Goal: Information Seeking & Learning: Learn about a topic

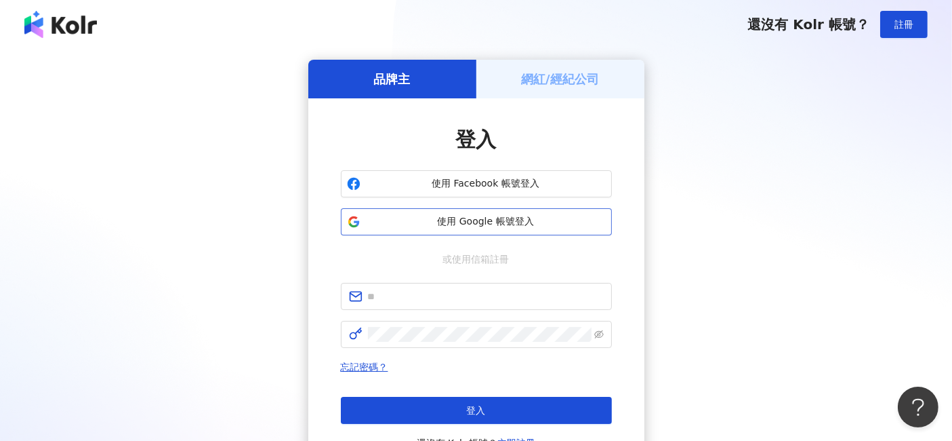
click at [502, 224] on span "使用 Google 帳號登入" at bounding box center [486, 222] width 240 height 14
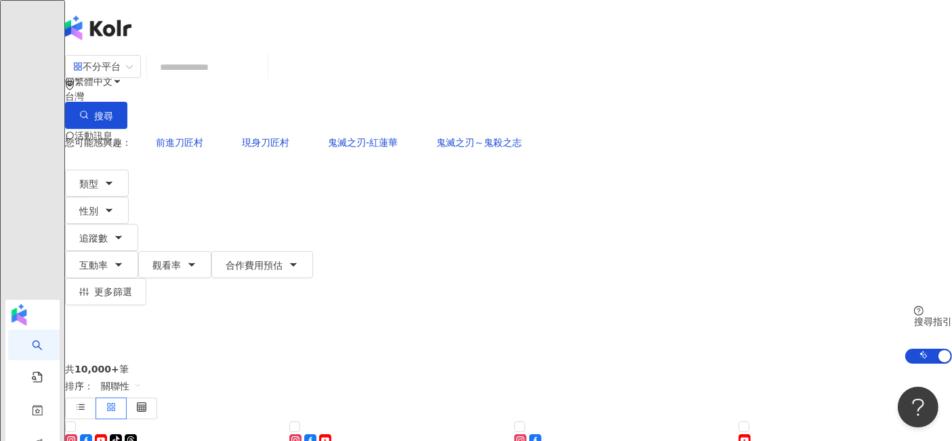
click at [249, 80] on input "search" at bounding box center [208, 67] width 110 height 26
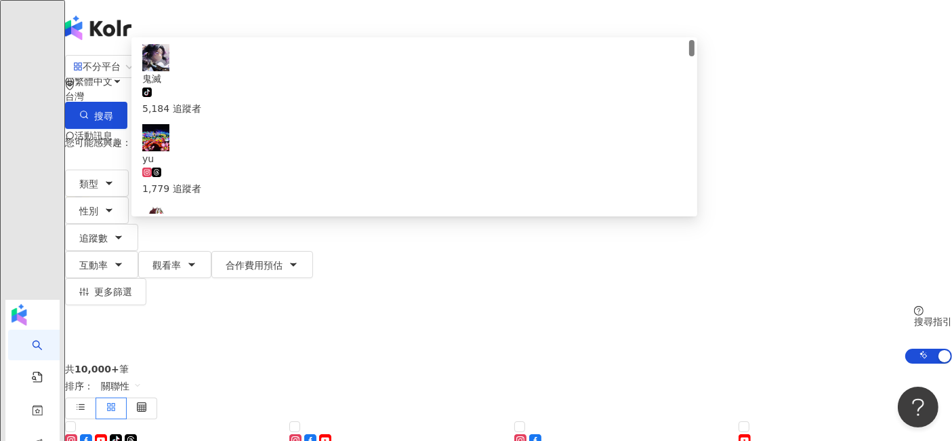
type input "**"
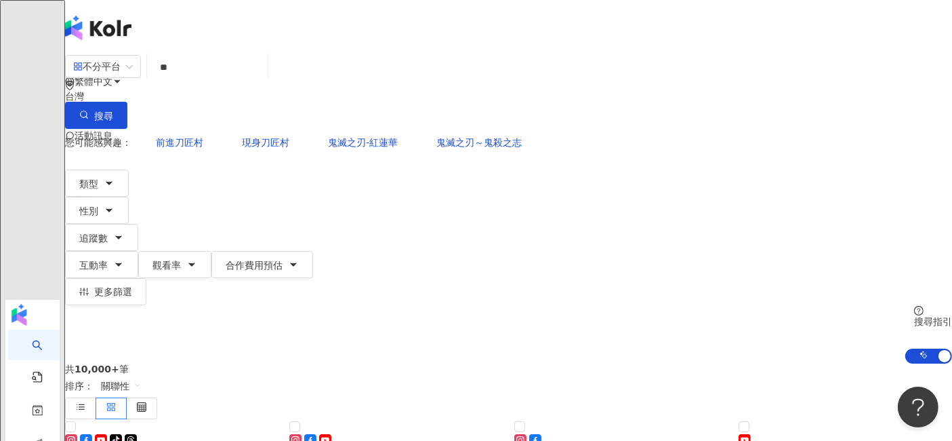
click at [326, 28] on div "繁體中文 活動訊息" at bounding box center [508, 108] width 887 height 217
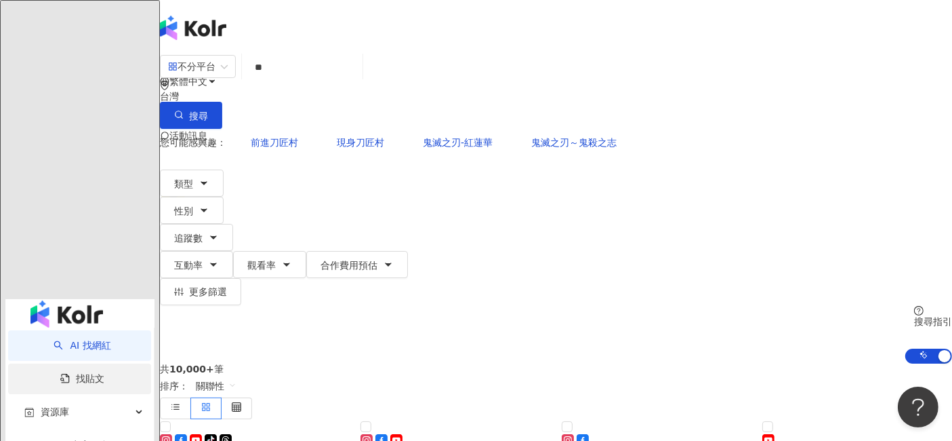
click at [79, 373] on link "找貼文" at bounding box center [82, 378] width 45 height 11
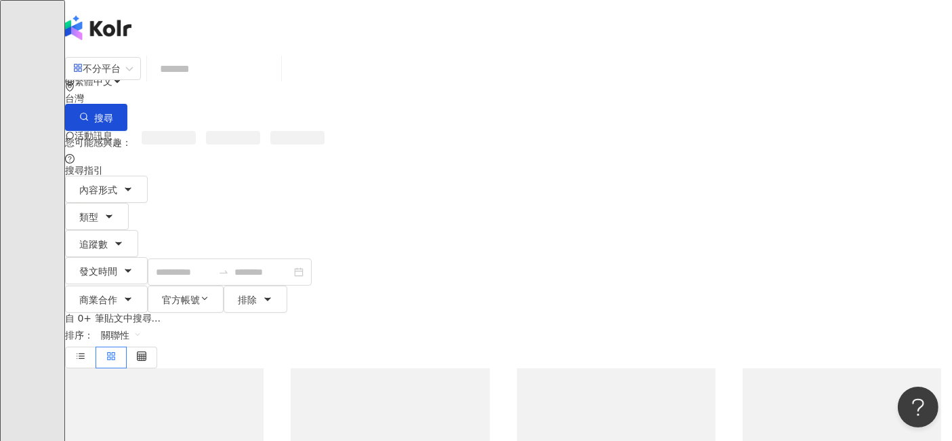
click at [247, 81] on input "search" at bounding box center [214, 68] width 123 height 29
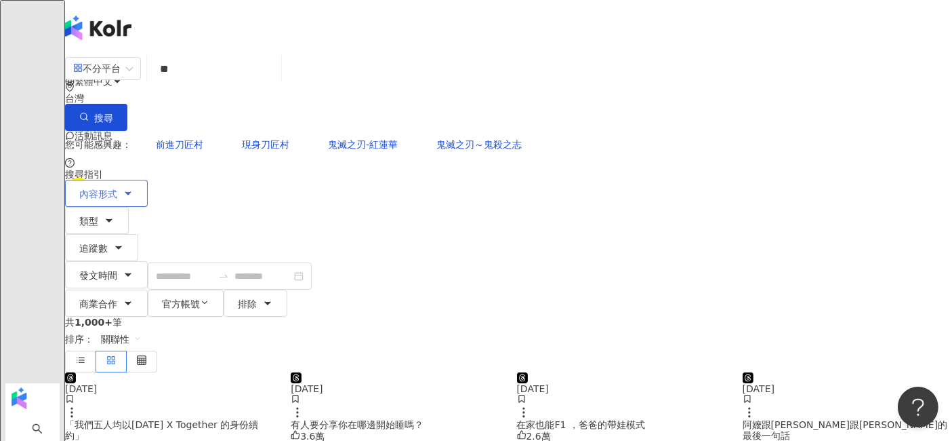
type input "**"
click at [148, 180] on button "內容形式" at bounding box center [106, 193] width 83 height 27
click at [129, 207] on button "類型" at bounding box center [97, 220] width 64 height 27
click at [138, 234] on button "追蹤數" at bounding box center [101, 247] width 73 height 27
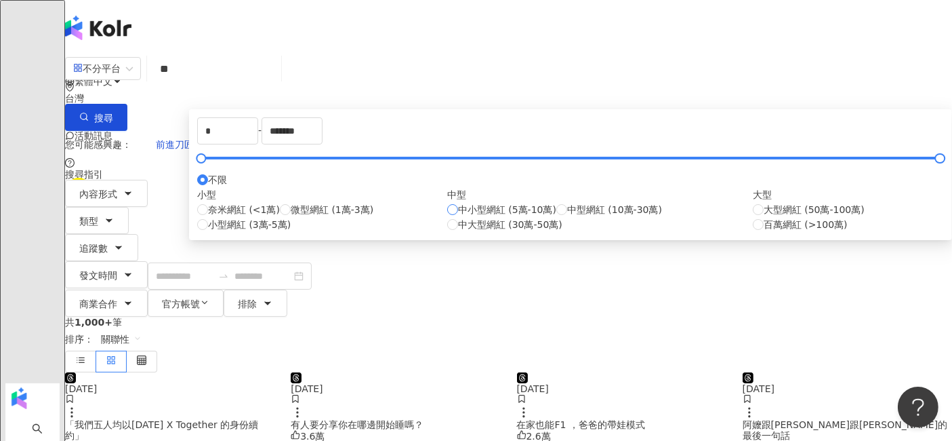
type input "*****"
type input "*******"
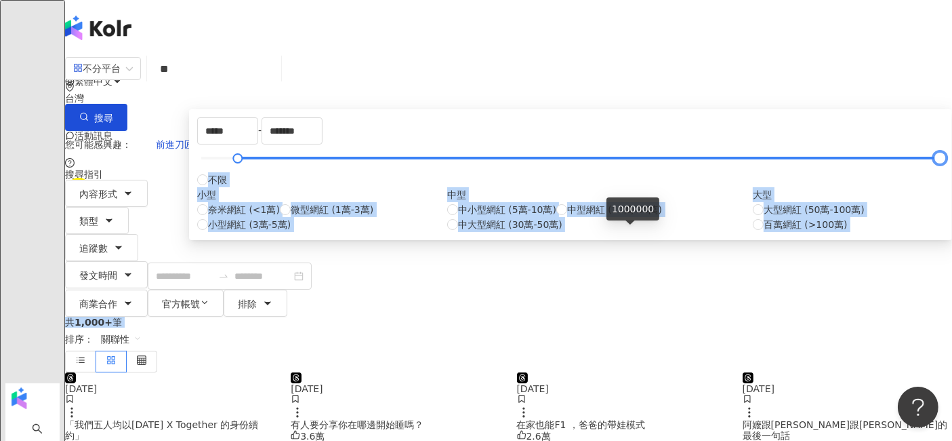
drag, startPoint x: 311, startPoint y: 226, endPoint x: 664, endPoint y: 224, distance: 353.2
click at [723, 180] on div "內容形式 類型 追蹤數 發文時間 商業合作 官方帳號 排除 不限 貼文 全部影音 ***** - ******* 不限 小型 奈米網紅 (<1萬) 微型網紅 …" at bounding box center [508, 248] width 887 height 137
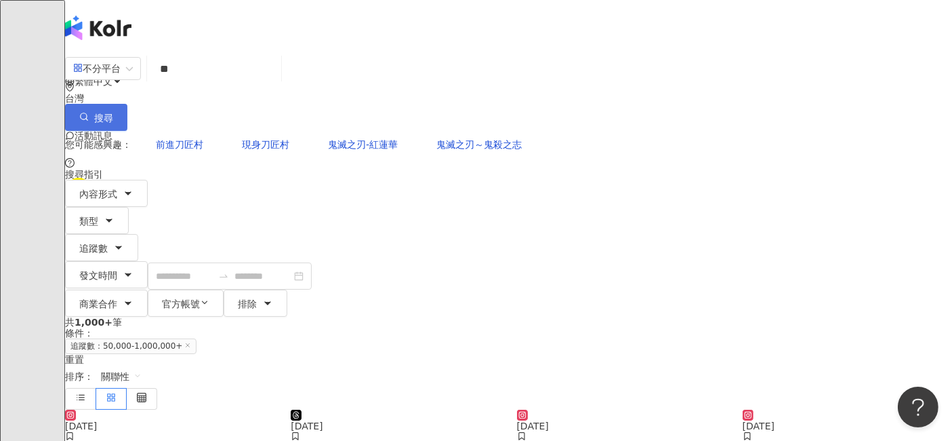
click at [127, 104] on button "搜尋" at bounding box center [96, 117] width 62 height 27
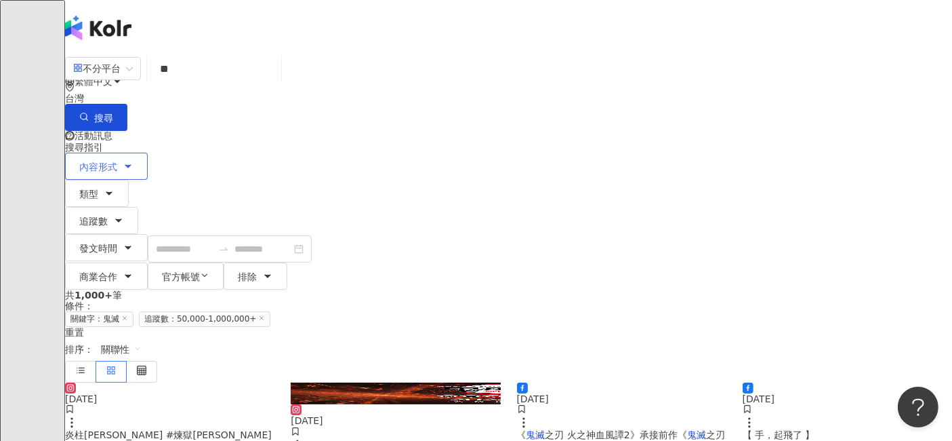
click at [148, 153] on button "內容形式" at bounding box center [106, 166] width 83 height 27
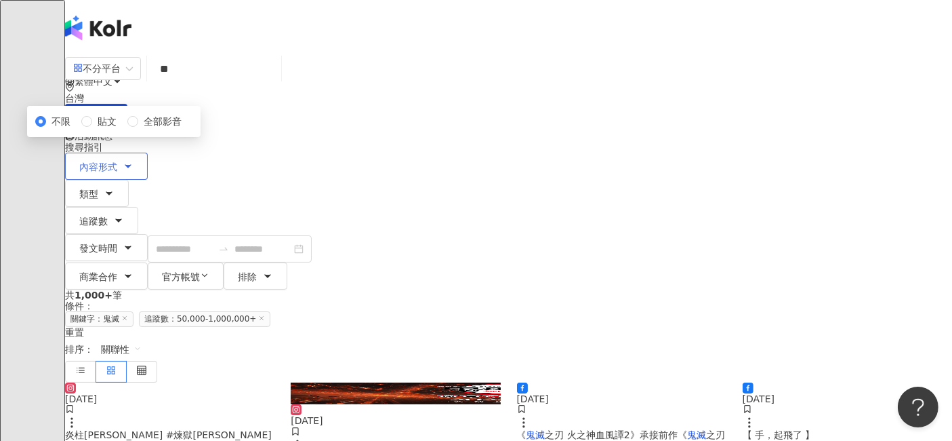
click at [148, 153] on button "內容形式" at bounding box center [106, 166] width 83 height 27
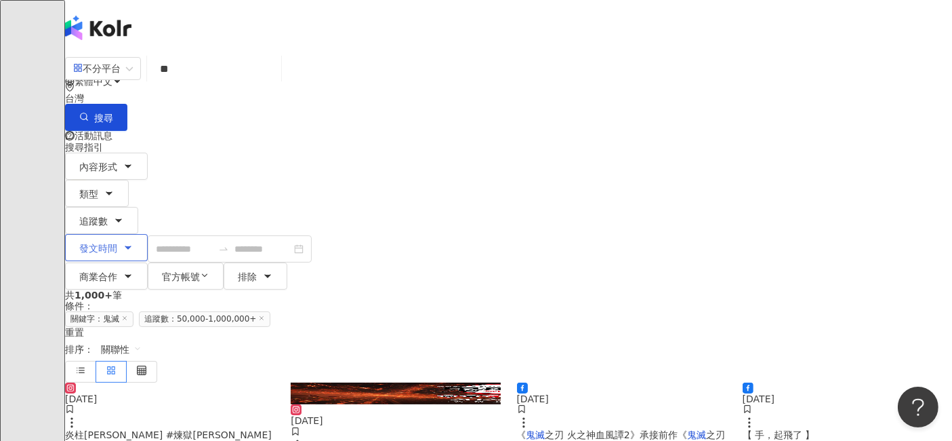
click at [134, 242] on icon "button" at bounding box center [128, 247] width 11 height 11
click at [134, 270] on icon "button" at bounding box center [128, 275] width 11 height 11
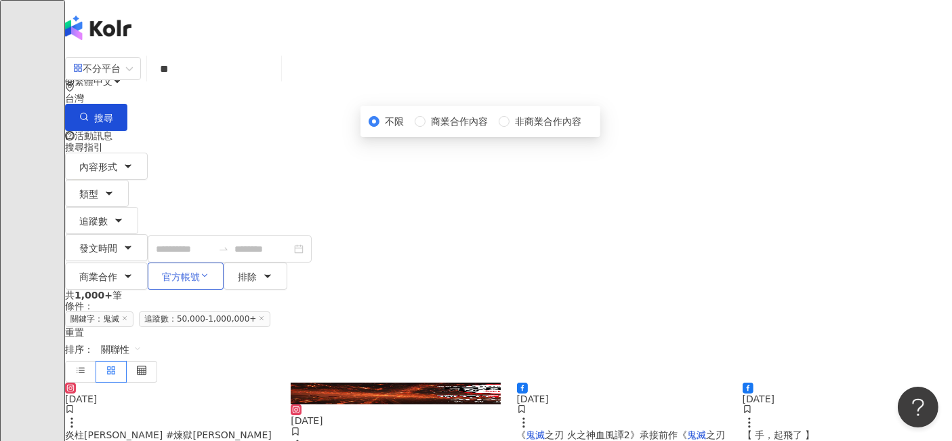
click at [200, 271] on span "官方帳號" at bounding box center [181, 276] width 38 height 11
click at [209, 270] on icon "button" at bounding box center [204, 274] width 9 height 9
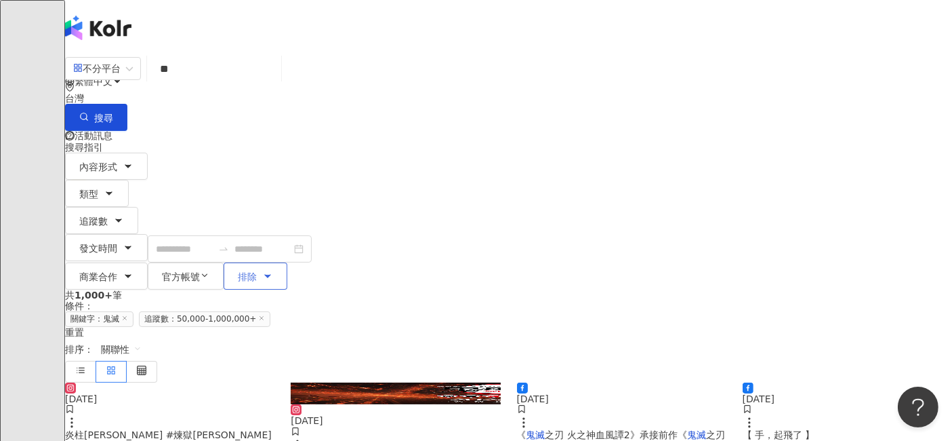
click at [273, 270] on icon "button" at bounding box center [267, 275] width 11 height 11
click at [703, 153] on div "內容形式 類型 追蹤數 發文時間 [DATE] Su Mo Tu We Th Fr Sa 27 28 29 30 31 1 2 3 4 5 6 7 8 9 1…" at bounding box center [508, 221] width 887 height 137
click at [603, 131] on div "搜尋指引" at bounding box center [508, 142] width 887 height 22
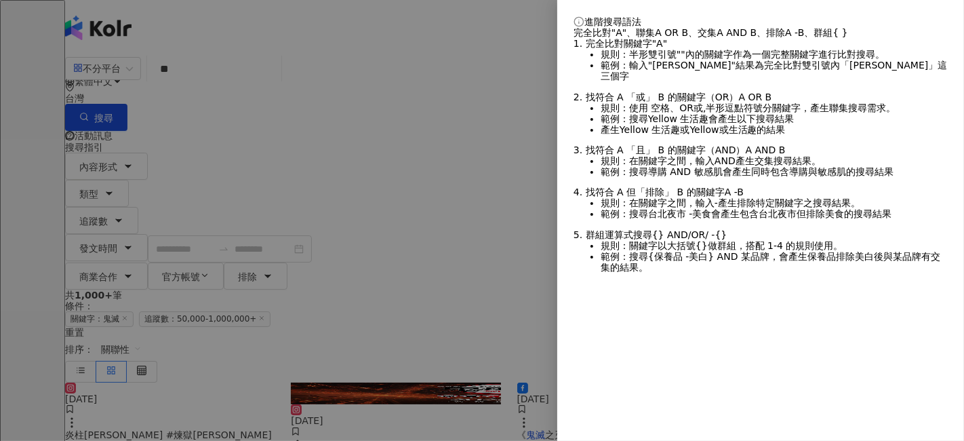
click at [468, 109] on div at bounding box center [482, 220] width 964 height 441
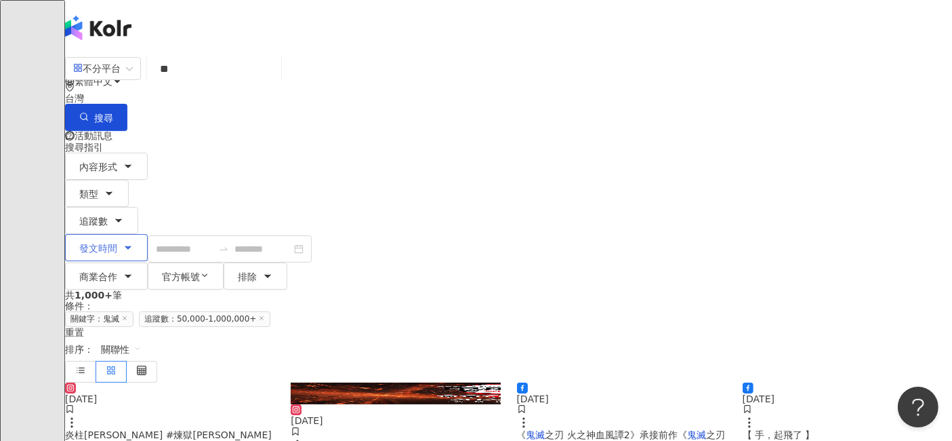
click at [148, 234] on button "發文時間" at bounding box center [106, 247] width 83 height 27
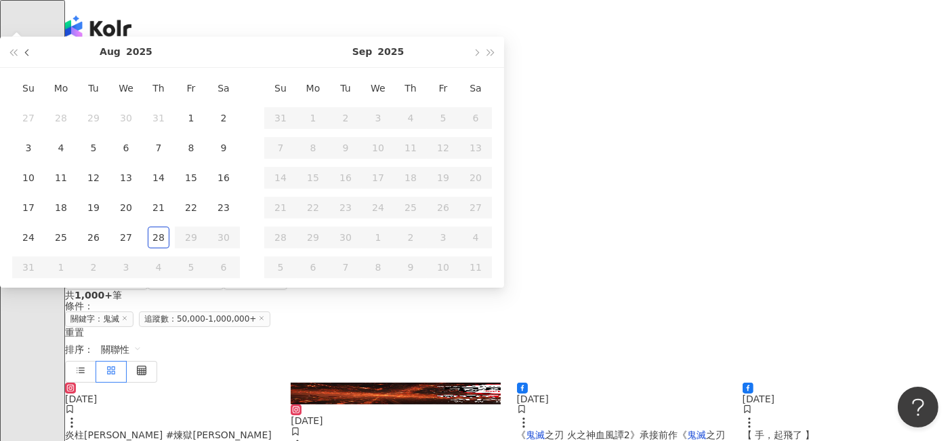
click at [35, 67] on button "button" at bounding box center [27, 52] width 15 height 31
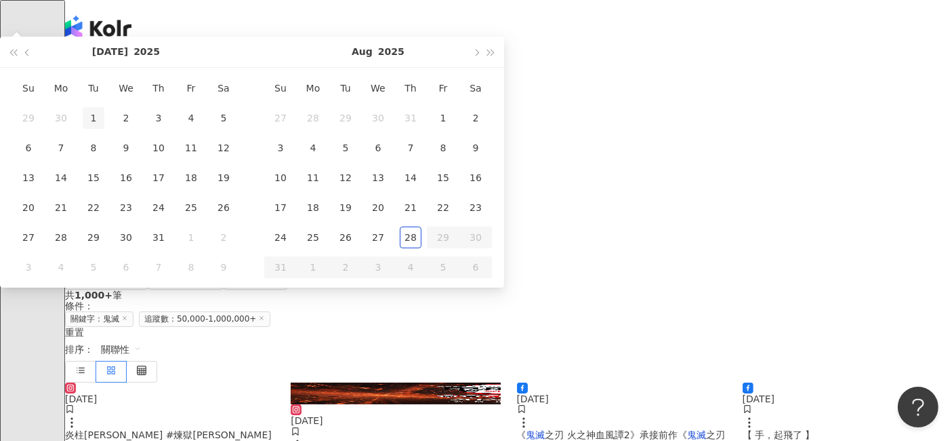
type input "**********"
click at [104, 129] on div "1" at bounding box center [94, 118] width 22 height 22
type input "**********"
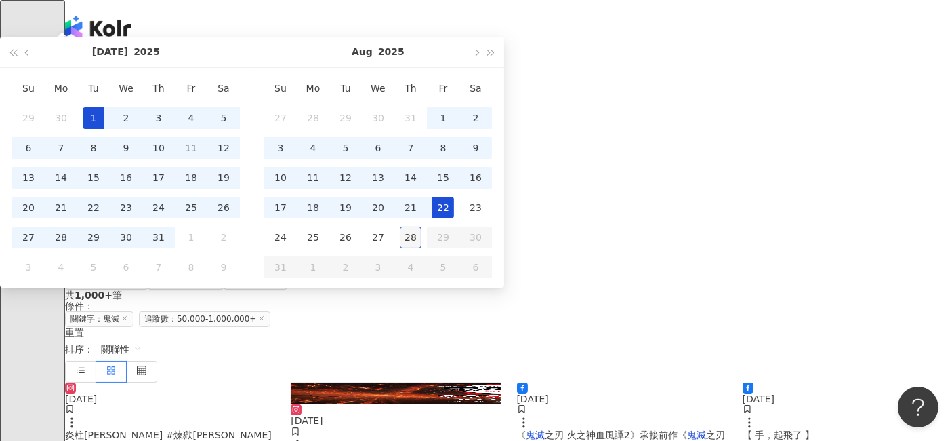
type input "**********"
click at [422, 248] on div "28" at bounding box center [411, 237] width 22 height 22
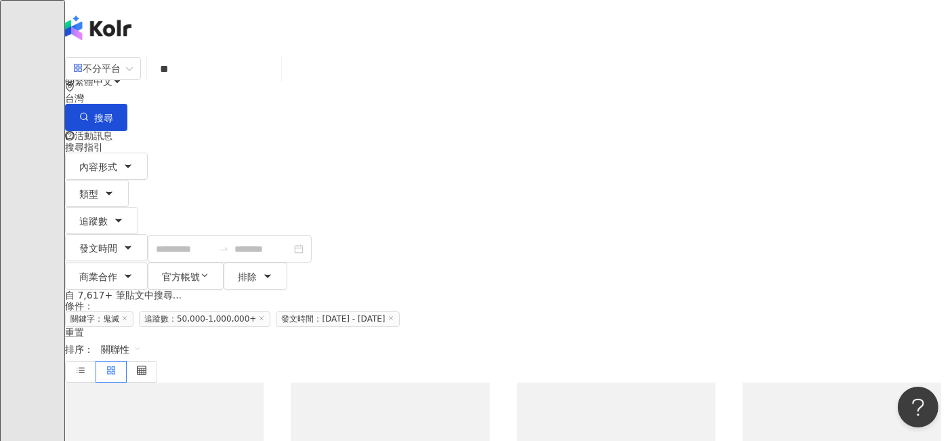
type input "**********"
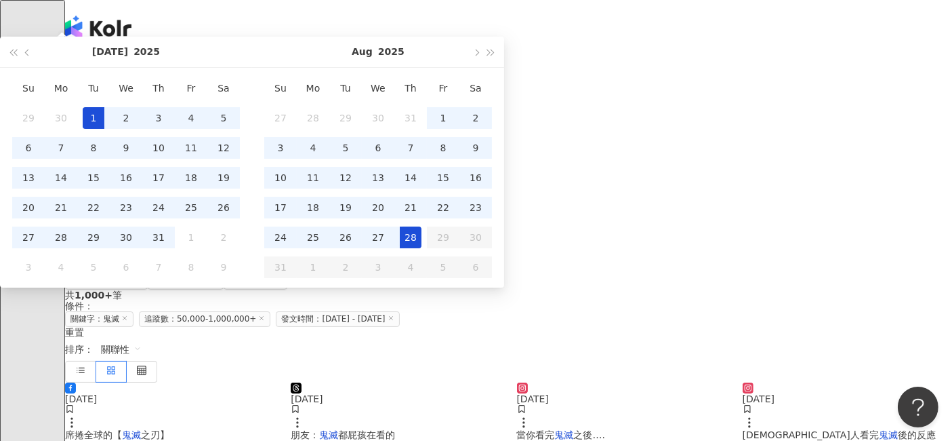
type input "**********"
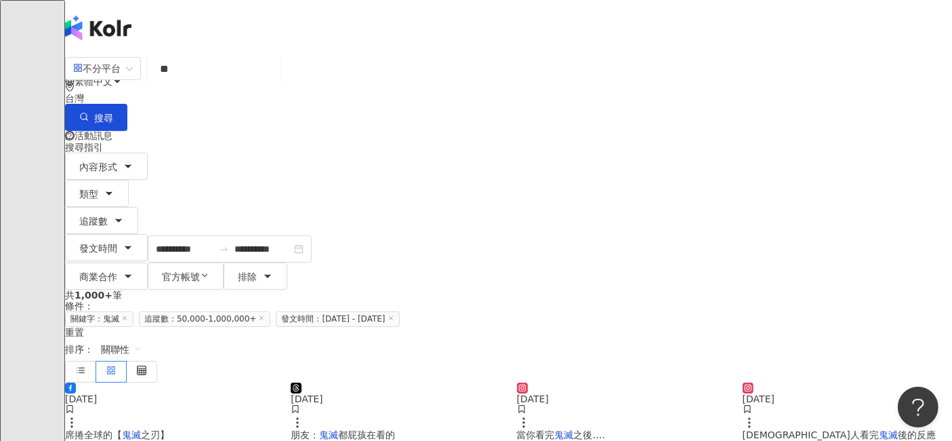
click at [748, 121] on div "**********" at bounding box center [508, 171] width 887 height 235
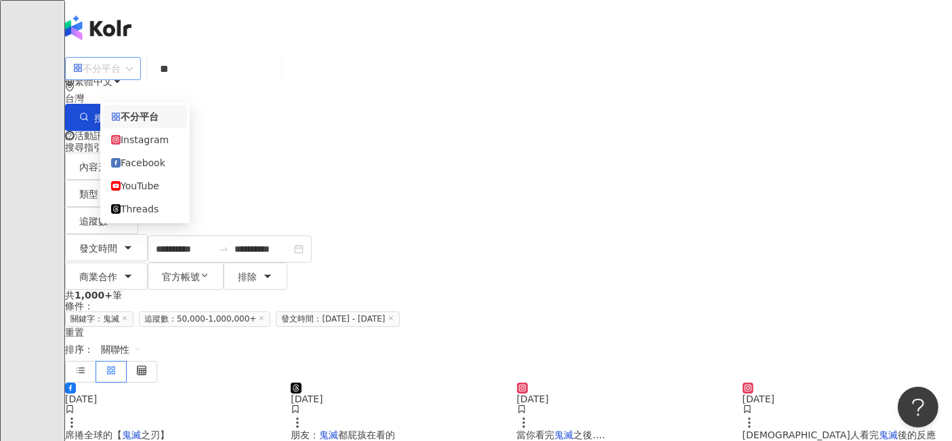
click at [121, 79] on div "不分平台" at bounding box center [96, 69] width 47 height 22
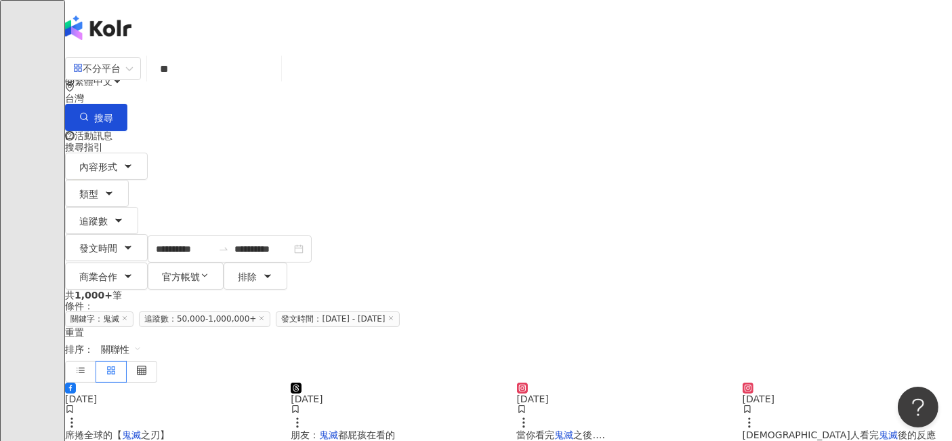
click at [731, 153] on div "**********" at bounding box center [508, 221] width 887 height 137
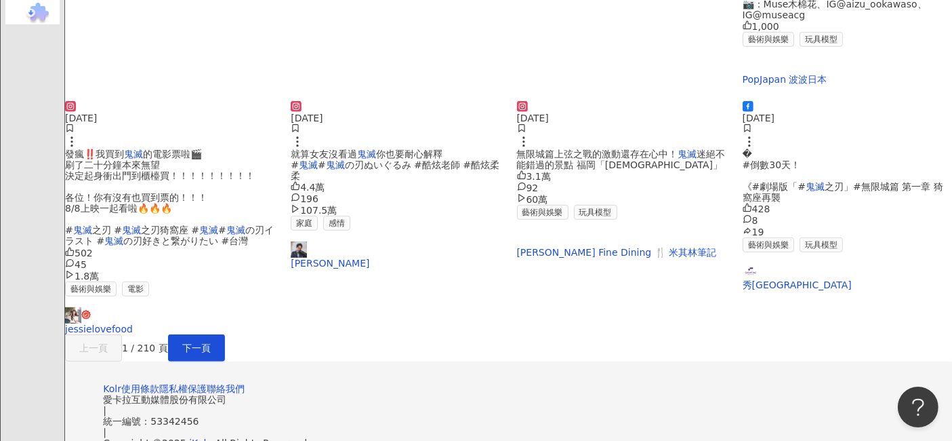
scroll to position [828, 0]
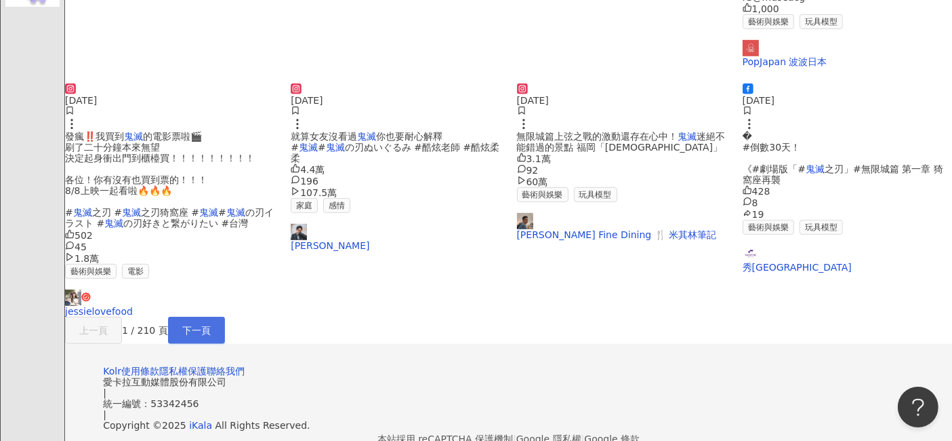
click at [211, 325] on span "下一頁" at bounding box center [196, 330] width 28 height 11
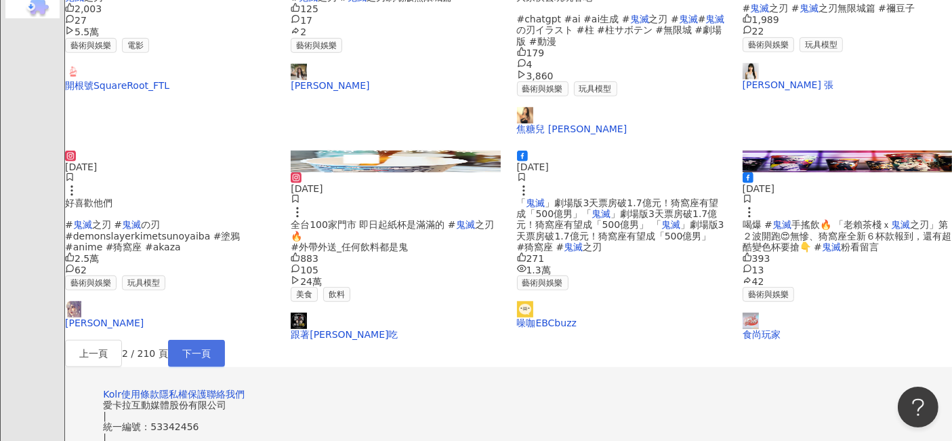
click at [211, 348] on span "下一頁" at bounding box center [196, 353] width 28 height 11
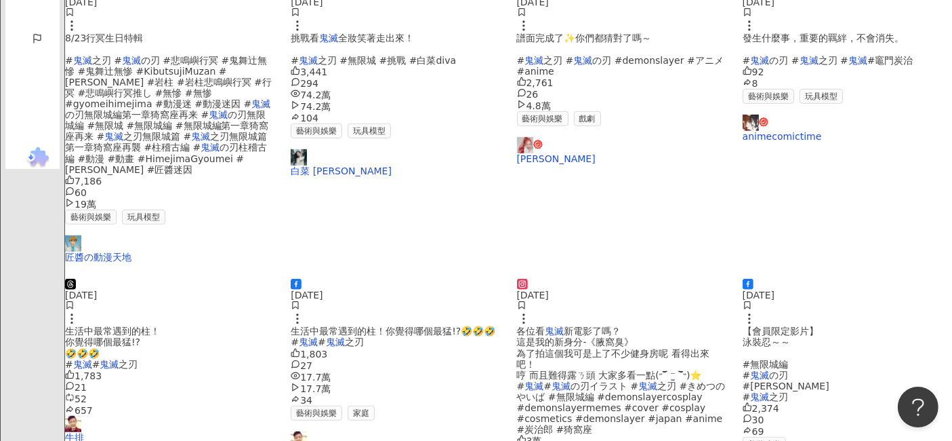
scroll to position [897, 0]
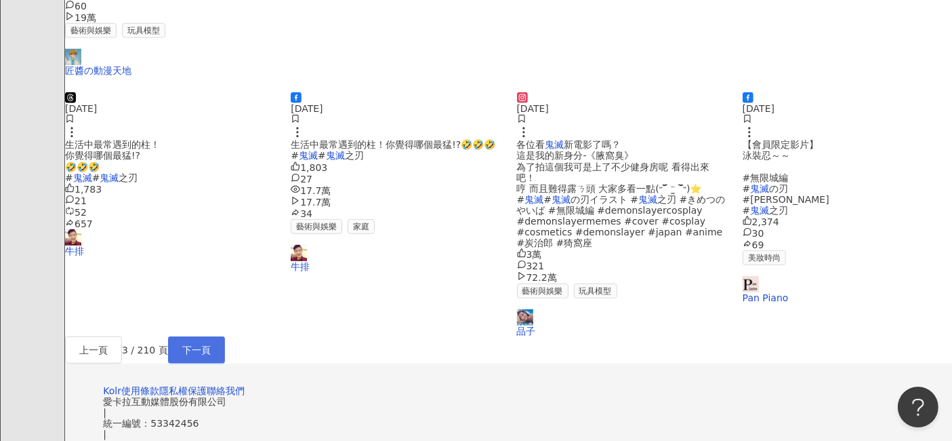
click at [211, 344] on span "下一頁" at bounding box center [196, 349] width 28 height 11
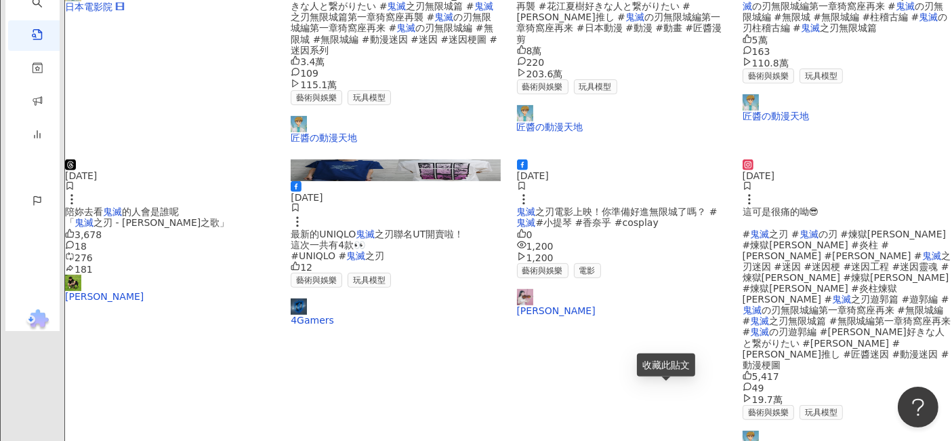
scroll to position [857, 0]
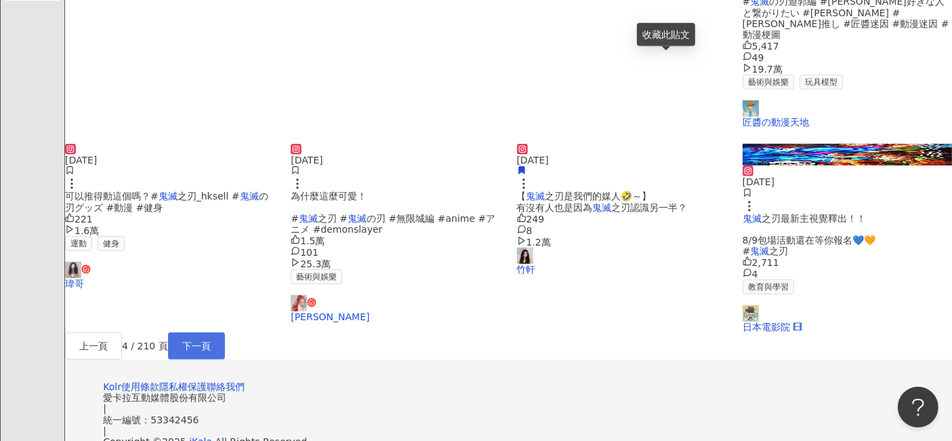
click at [225, 332] on button "下一頁" at bounding box center [196, 345] width 57 height 27
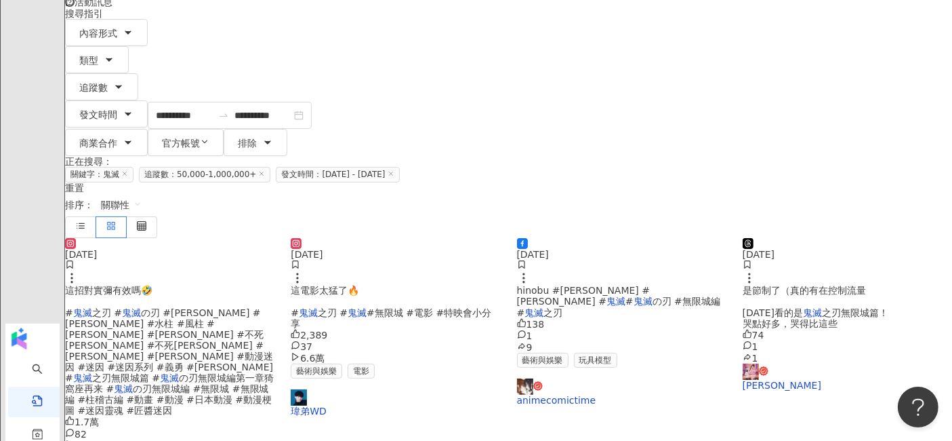
scroll to position [110, 0]
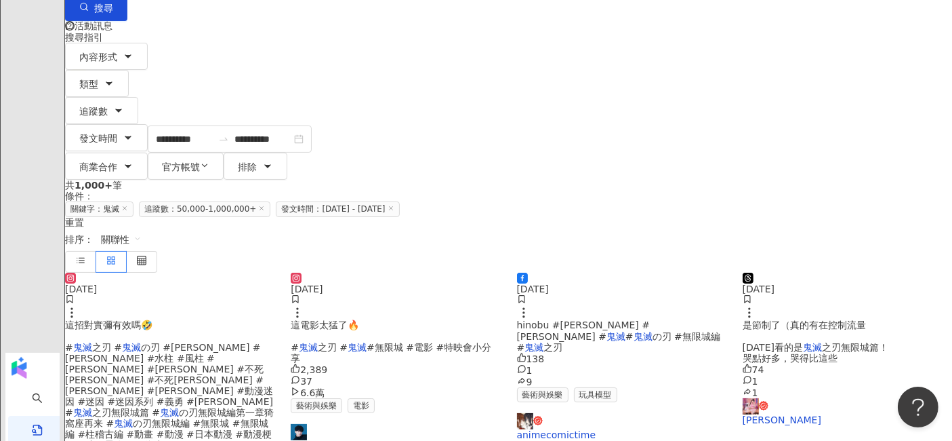
drag, startPoint x: 344, startPoint y: 355, endPoint x: 458, endPoint y: 373, distance: 114.7
click at [458, 373] on div "[DATE] 這電影太猛了🔥 # 鬼滅 之刃 # 鬼滅 #無限城 #電影 #特映會小分享 2,389 37 6.6萬 藝術與娛樂 電影 瑋弟WD" at bounding box center [395, 361] width 209 height 178
click at [458, 398] on div "藝術與娛樂 電影" at bounding box center [395, 405] width 209 height 15
click at [352, 342] on span "#無限城 #電影 #特映會小分享" at bounding box center [391, 353] width 201 height 22
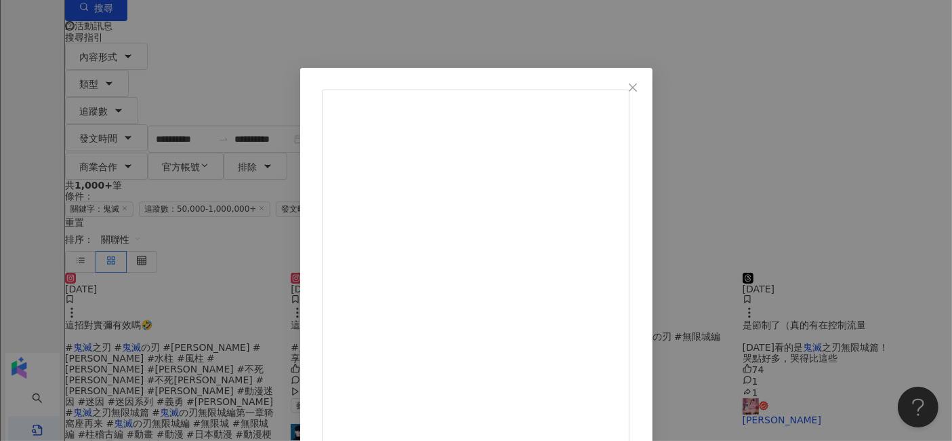
drag, startPoint x: 755, startPoint y: 84, endPoint x: 738, endPoint y: 87, distance: 17.3
click at [639, 85] on icon "close" at bounding box center [633, 87] width 11 height 11
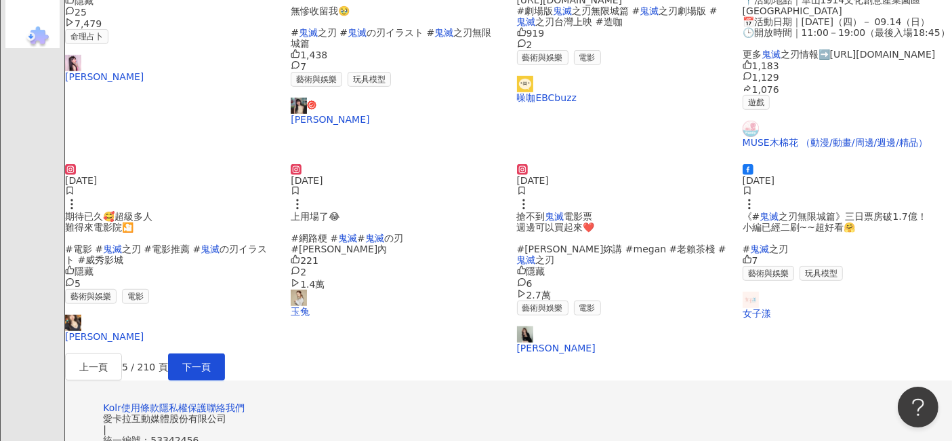
scroll to position [828, 0]
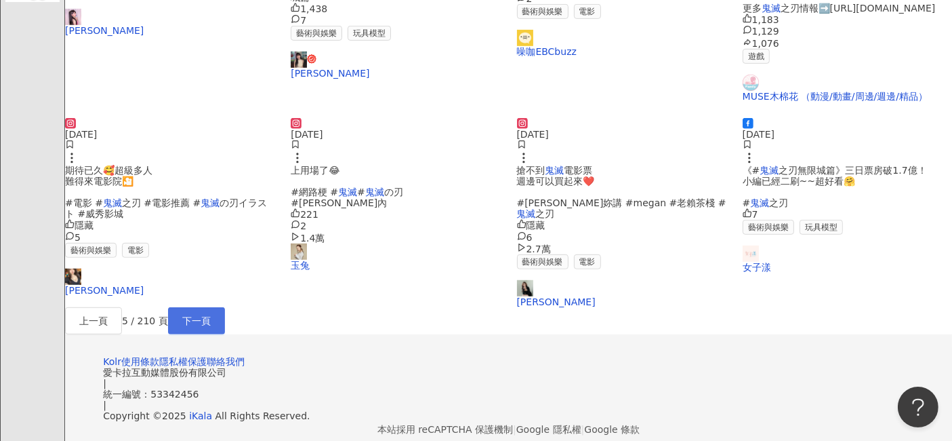
click at [225, 307] on button "下一頁" at bounding box center [196, 320] width 57 height 27
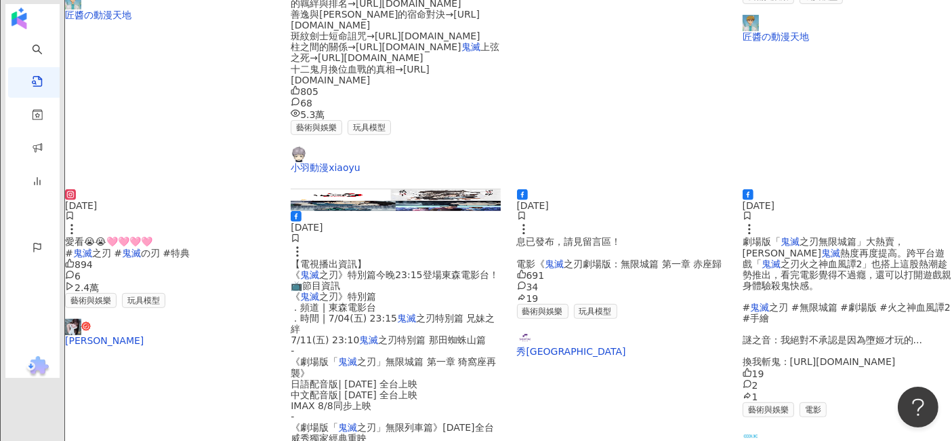
scroll to position [602, 0]
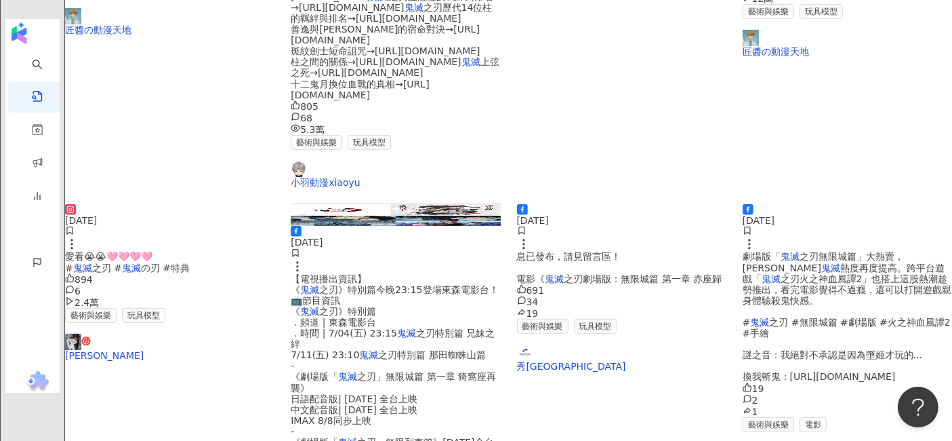
drag, startPoint x: 220, startPoint y: 252, endPoint x: 188, endPoint y: 334, distance: 87.4
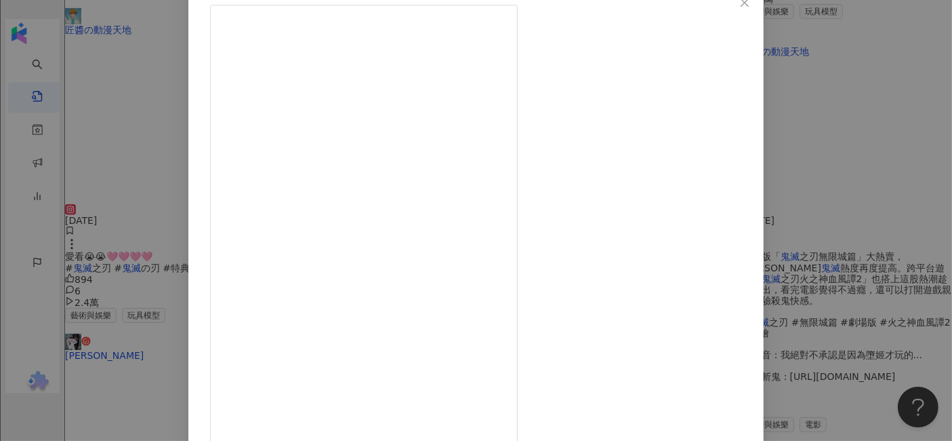
scroll to position [150, 0]
click at [817, 104] on div "ygt1016_ [DATE] 全台鬼殺隊集合啦！！！[DATE]電影上映，搶不到票或已經看完的，都要來這裡拍照吧😍 鬼滅之刃最新的互動造景，你來簽到了嗎？ …" at bounding box center [476, 220] width 952 height 441
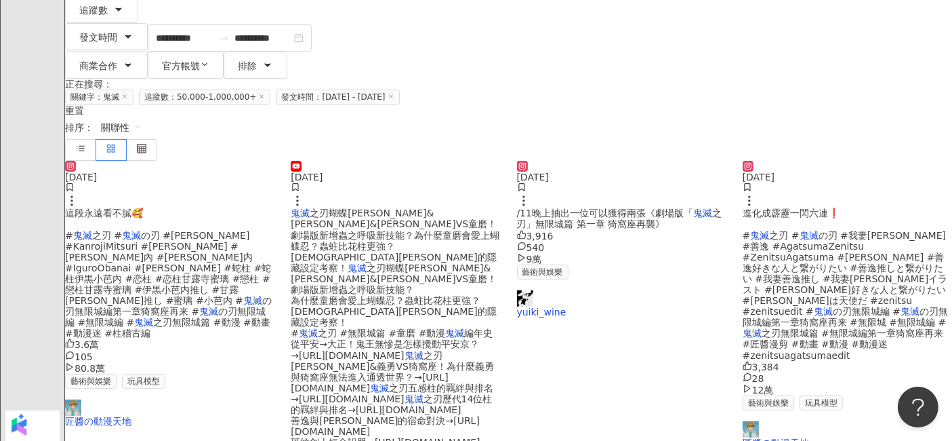
scroll to position [226, 0]
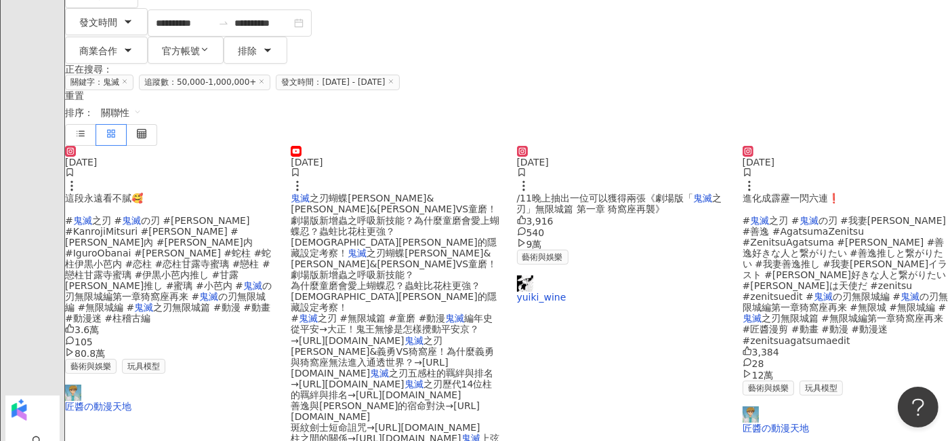
click at [602, 193] on span "之刃」無限城篇 第一章 猗窩座再襲》" at bounding box center [619, 204] width 205 height 22
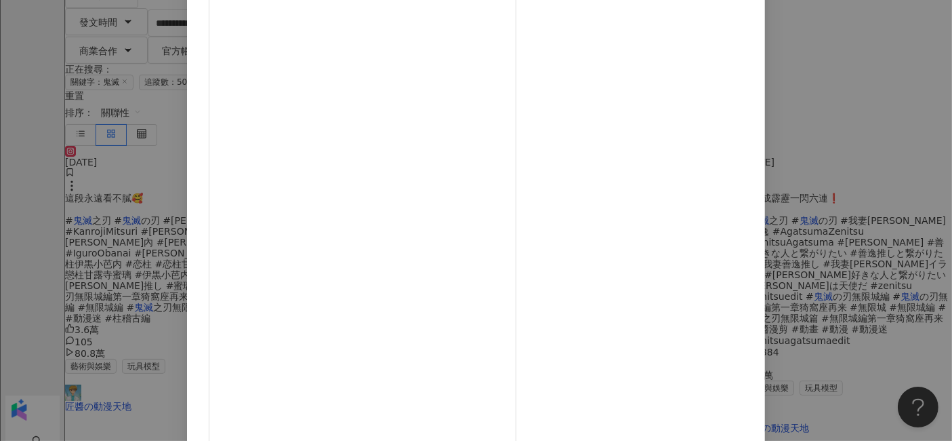
scroll to position [167, 0]
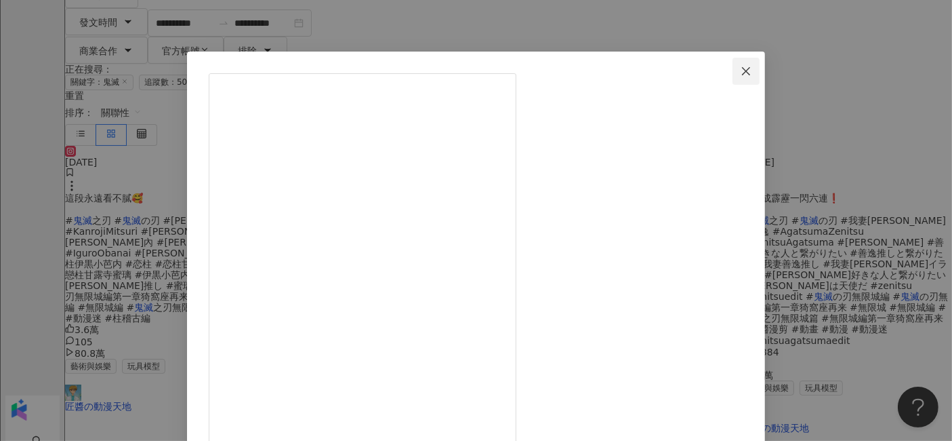
click at [750, 71] on span "Close" at bounding box center [746, 71] width 27 height 11
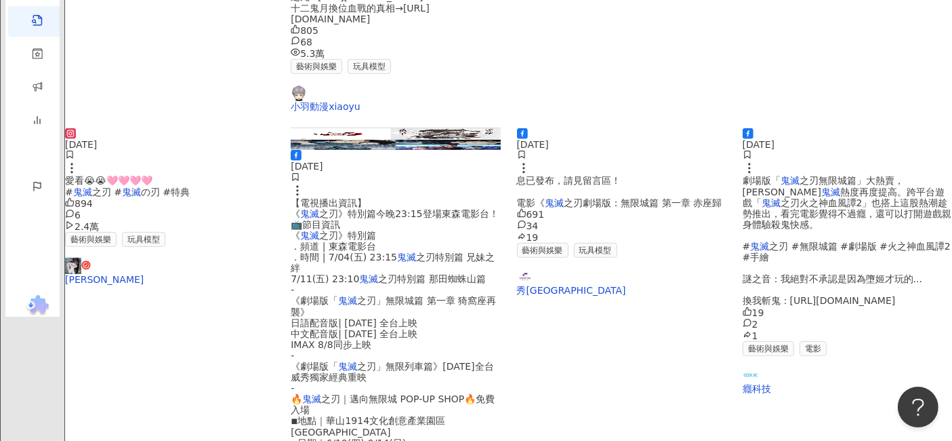
scroll to position [753, 0]
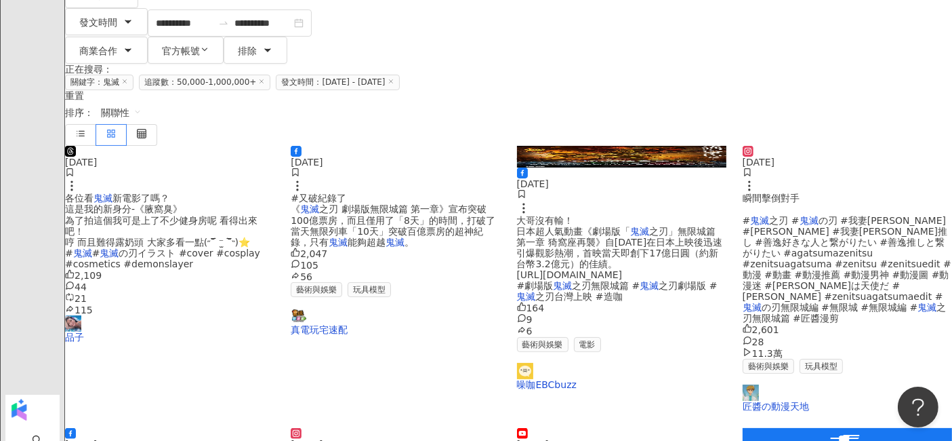
scroll to position [376, 0]
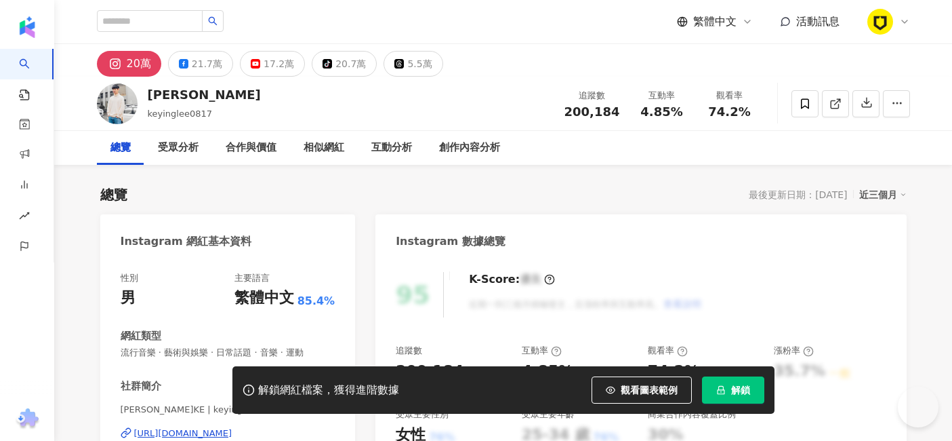
drag, startPoint x: 247, startPoint y: 284, endPoint x: 275, endPoint y: 235, distance: 56.5
click at [233, 427] on div "https://www.instagram.com/keyinglee/" at bounding box center [183, 433] width 98 height 12
